Goal: Book appointment/travel/reservation

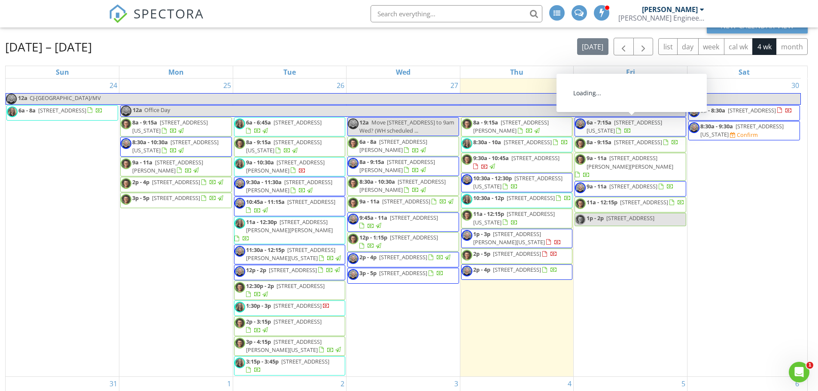
click at [619, 222] on span "[STREET_ADDRESS]" at bounding box center [630, 218] width 48 height 8
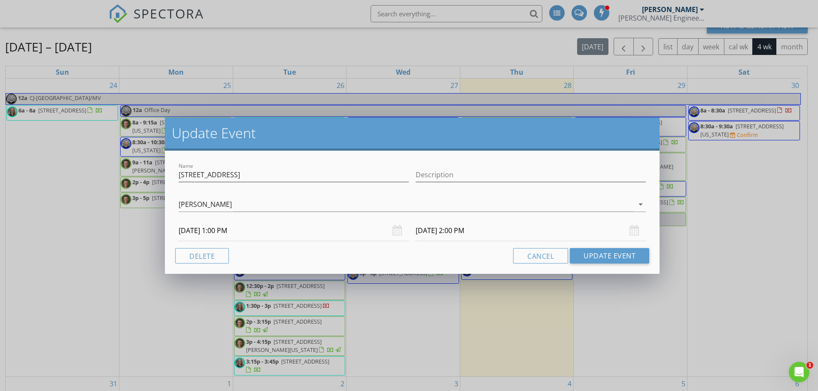
click at [224, 231] on input "[DATE] 1:00 PM" at bounding box center [294, 230] width 230 height 21
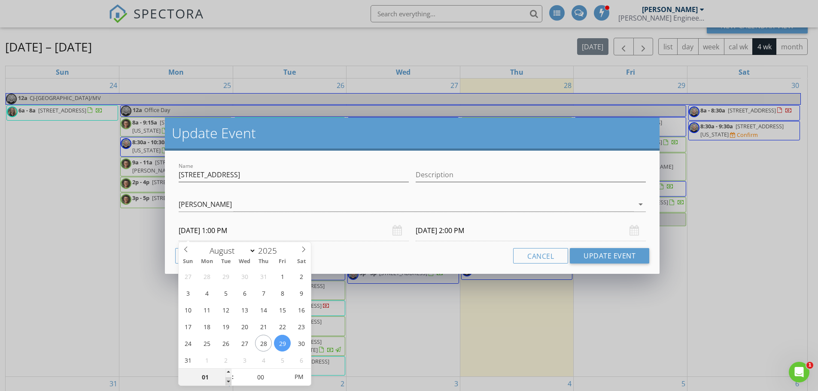
type input "12"
type input "[DATE] 12:00 PM"
click at [228, 380] on span at bounding box center [228, 381] width 6 height 9
type input "[DATE] 1:00 PM"
type input "05"
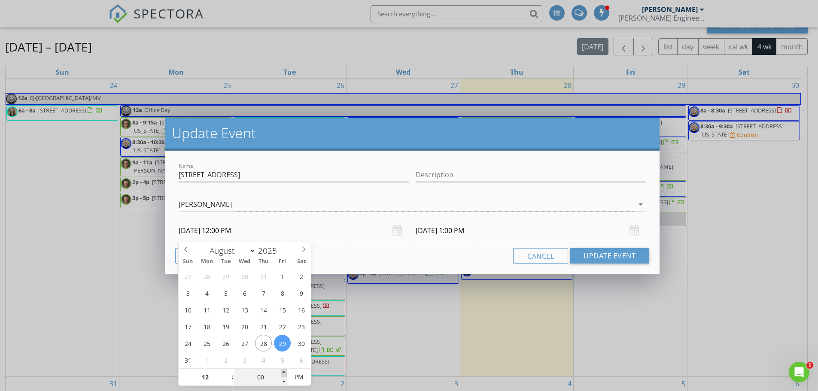
type input "[DATE] 12:05 PM"
click at [282, 371] on span at bounding box center [284, 373] width 6 height 9
type input "10"
type input "[DATE] 12:10 PM"
click at [282, 371] on span at bounding box center [284, 373] width 6 height 9
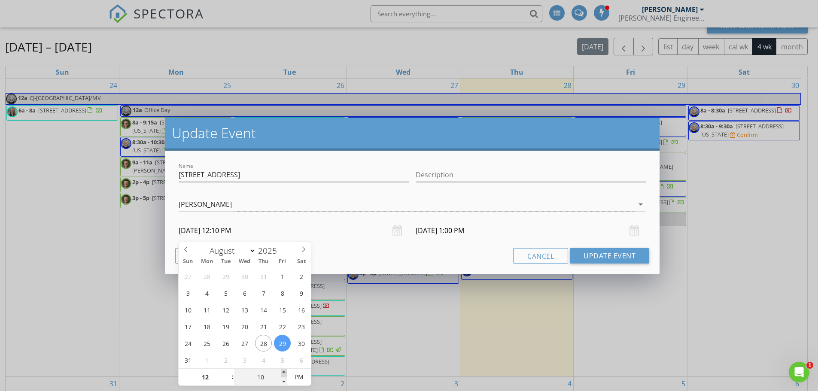
type input "15"
type input "[DATE] 12:15 PM"
click at [282, 371] on span at bounding box center [284, 373] width 6 height 9
type input "20"
type input "[DATE] 12:20 PM"
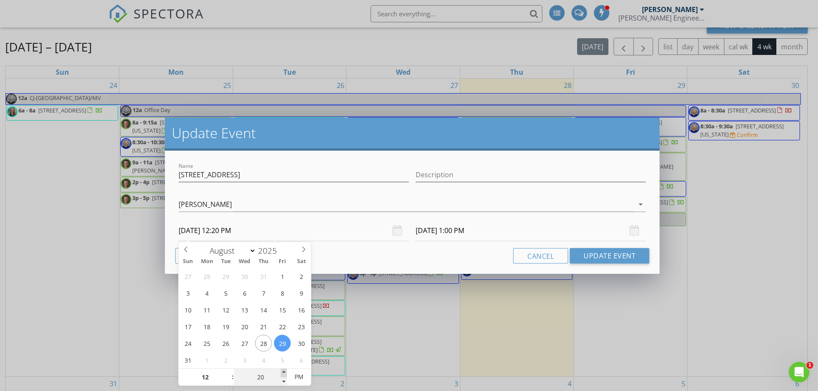
click at [282, 371] on span at bounding box center [284, 373] width 6 height 9
type input "25"
type input "[DATE] 12:25 PM"
click at [282, 371] on span at bounding box center [284, 373] width 6 height 9
type input "30"
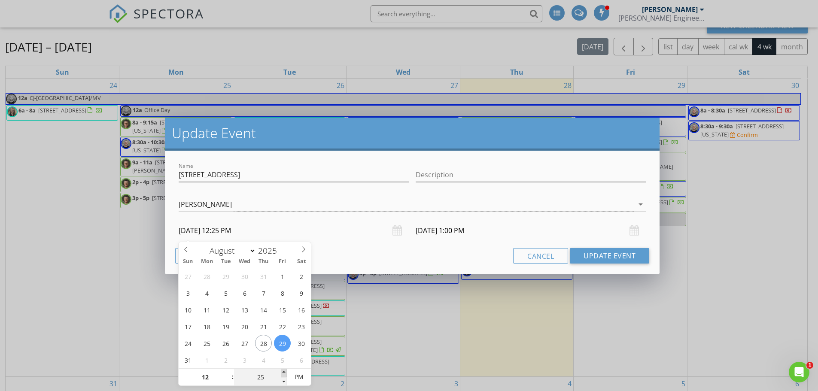
type input "[DATE] 12:30 PM"
click at [282, 371] on span at bounding box center [284, 373] width 6 height 9
type input "35"
type input "[DATE] 12:35 PM"
click at [282, 371] on span at bounding box center [284, 373] width 6 height 9
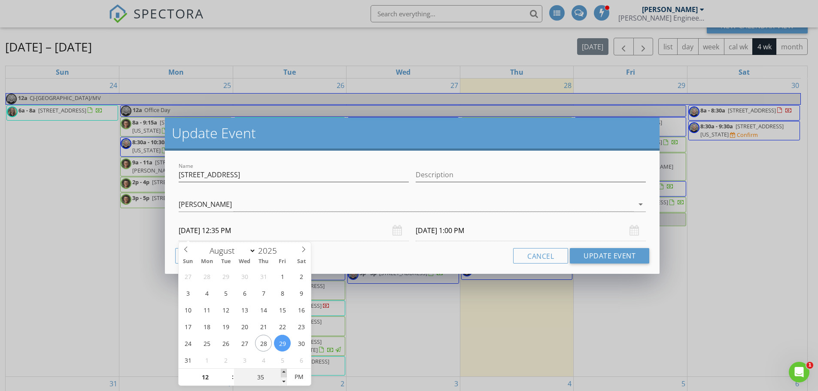
type input "[DATE] 1:35 PM"
type input "40"
type input "[DATE] 12:40 PM"
click at [283, 376] on span at bounding box center [284, 373] width 6 height 9
type input "[DATE] 1:40 PM"
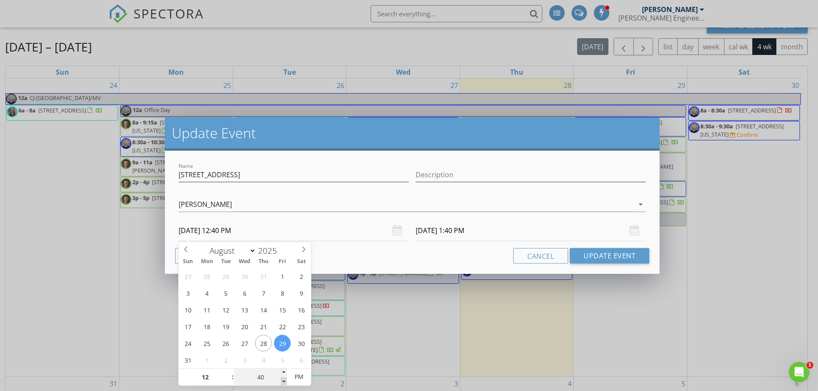
type input "35"
type input "[DATE] 12:35 PM"
click at [286, 382] on span at bounding box center [284, 381] width 6 height 9
type input "30"
type input "[DATE] 12:30 PM"
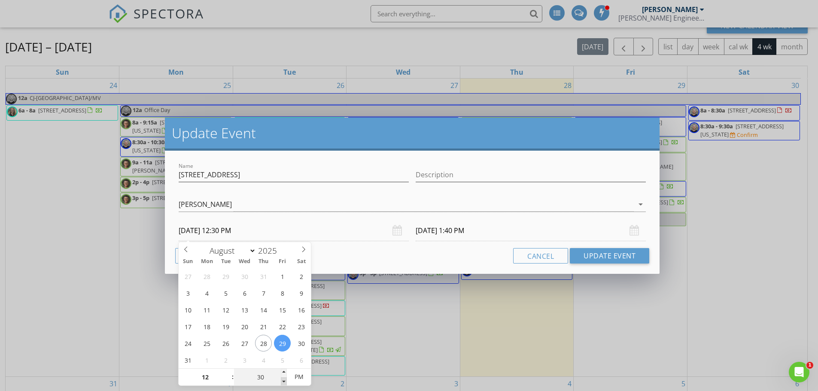
click at [286, 382] on span at bounding box center [284, 381] width 6 height 9
type input "[DATE] 1:30 PM"
click at [584, 255] on button "Update Event" at bounding box center [609, 255] width 79 height 15
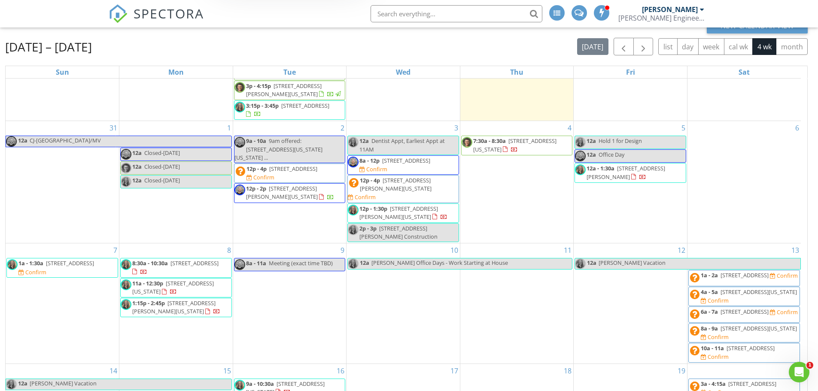
scroll to position [258, 0]
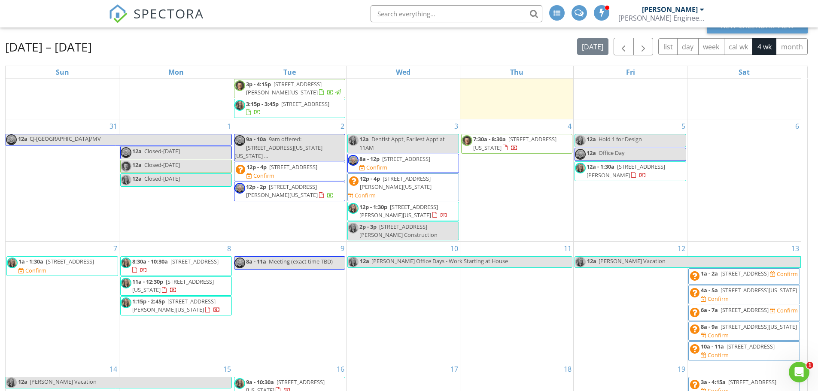
click at [272, 145] on span "9am offered: [STREET_ADDRESS][US_STATE][US_STATE] ..." at bounding box center [278, 147] width 88 height 24
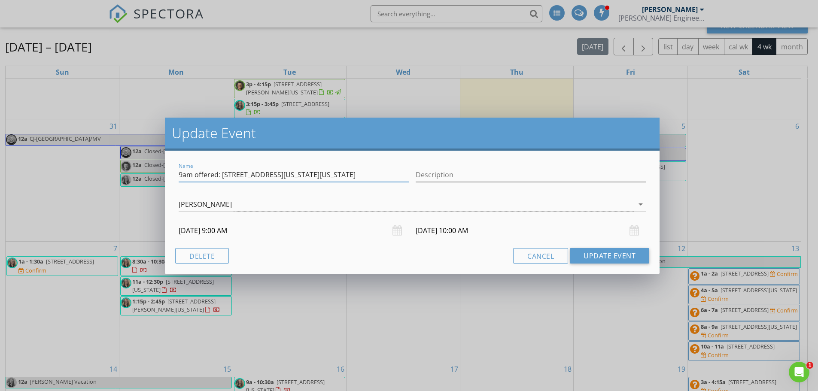
drag, startPoint x: 222, startPoint y: 174, endPoint x: 353, endPoint y: 170, distance: 131.0
click at [353, 170] on input "9am offered: [STREET_ADDRESS][US_STATE][US_STATE]" at bounding box center [294, 175] width 230 height 14
click at [89, 103] on div "Update Event Name 9am offered: [STREET_ADDRESS][US_STATE][US_STATE] Description…" at bounding box center [409, 195] width 818 height 391
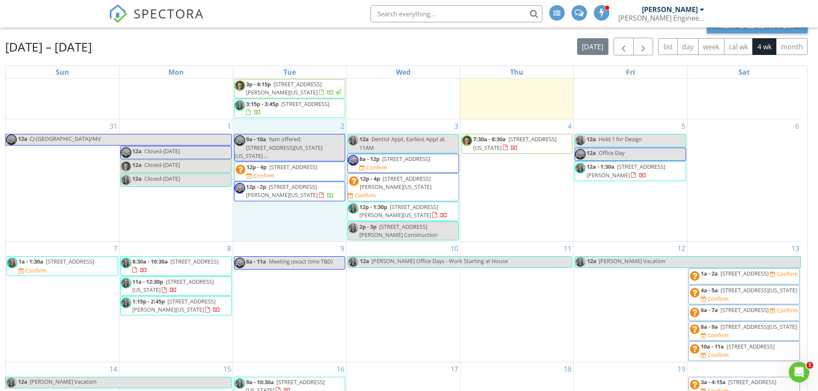
click at [265, 127] on div "2 9a - 10a 9am offered: [STREET_ADDRESS][US_STATE][US_STATE] ... 12p - 4p [STRE…" at bounding box center [289, 180] width 113 height 122
click at [290, 91] on link "Inspection" at bounding box center [289, 91] width 44 height 14
